Goal: Information Seeking & Learning: Learn about a topic

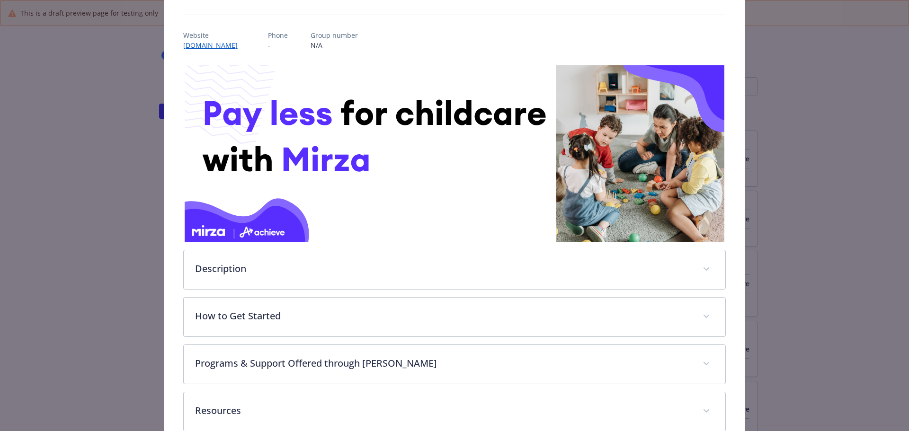
scroll to position [95, 0]
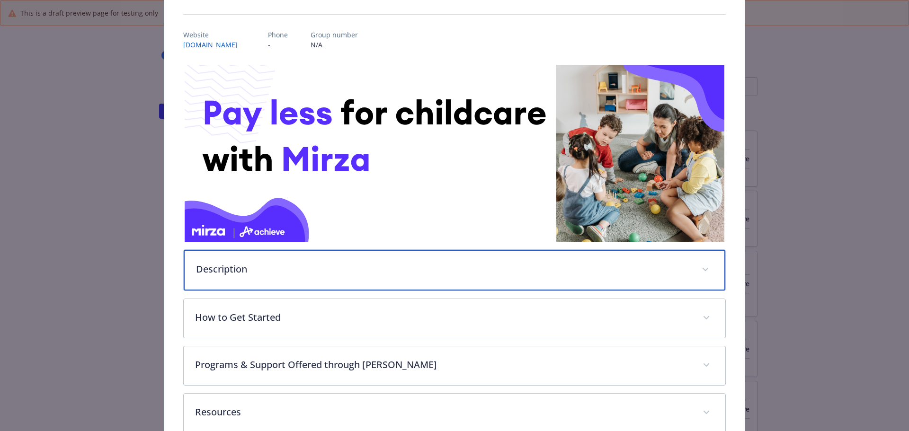
click at [400, 276] on div "Description" at bounding box center [455, 270] width 542 height 41
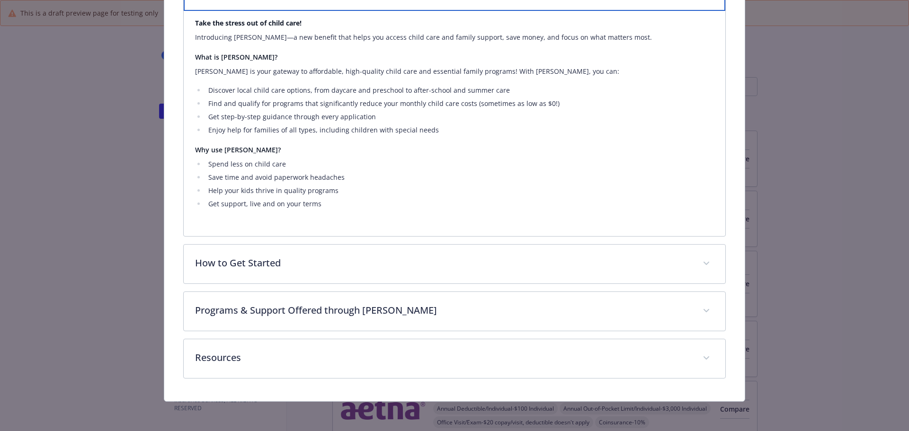
scroll to position [375, 0]
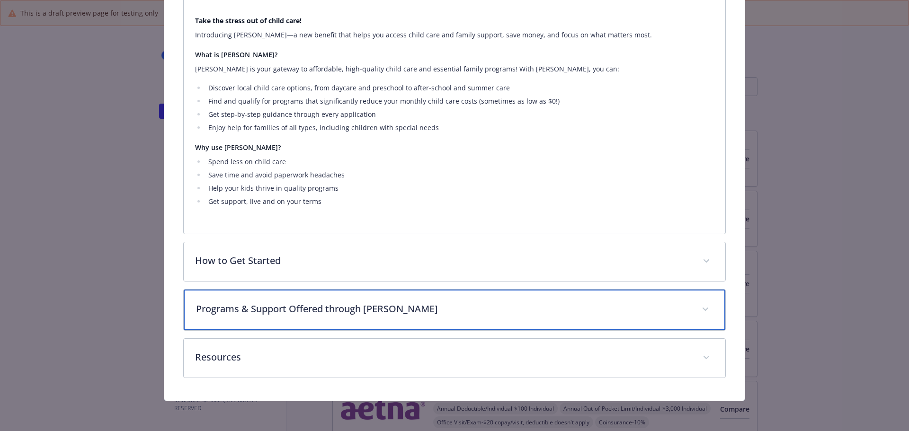
click at [441, 304] on p "Programs & Support Offered through [PERSON_NAME]" at bounding box center [443, 309] width 495 height 14
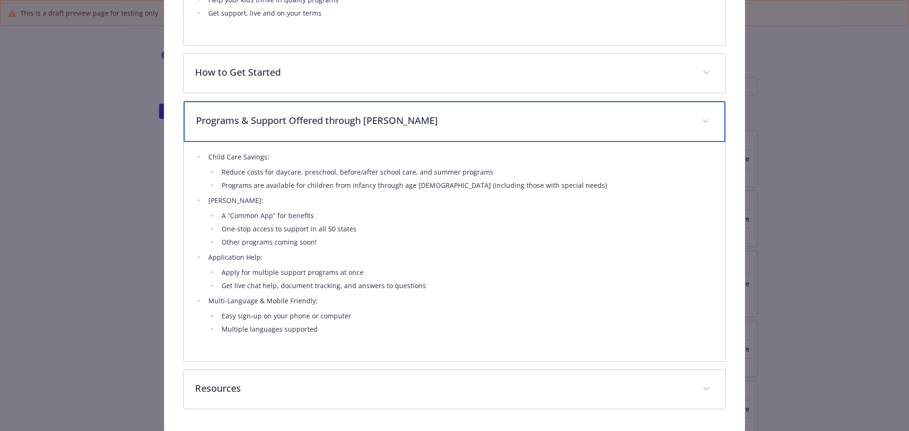
scroll to position [564, 0]
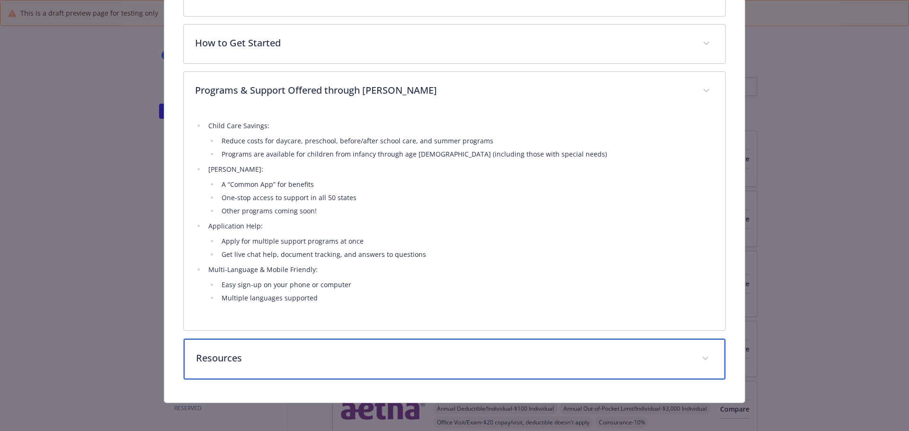
click at [483, 351] on p "Resources" at bounding box center [443, 358] width 495 height 14
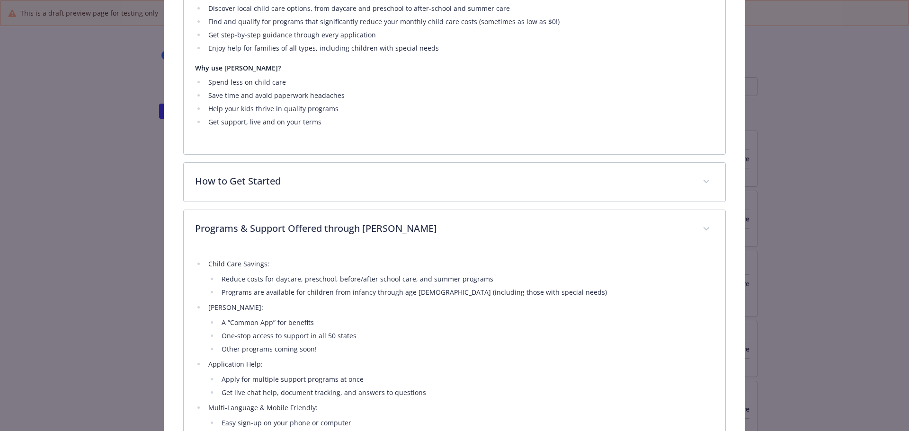
scroll to position [403, 0]
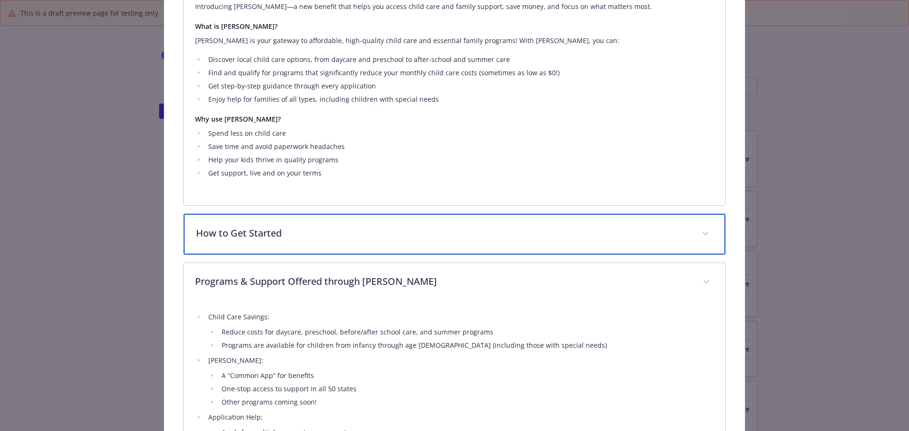
click at [379, 230] on p "How to Get Started" at bounding box center [443, 233] width 495 height 14
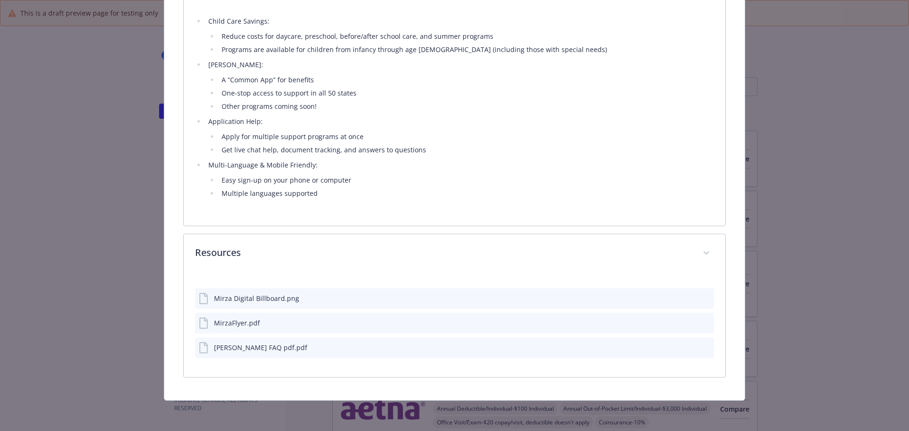
scroll to position [801, 0]
click at [701, 297] on icon "preview file" at bounding box center [705, 298] width 9 height 7
